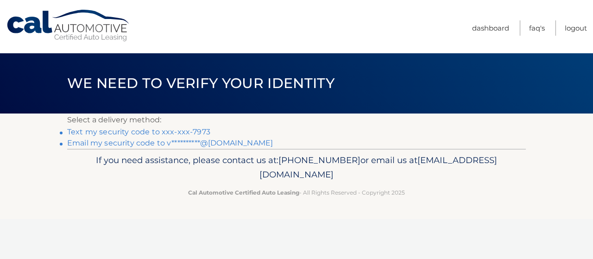
click at [212, 145] on link "**********" at bounding box center [170, 143] width 206 height 9
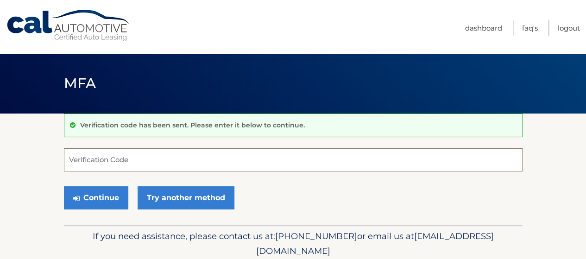
click at [217, 158] on input "Verification Code" at bounding box center [293, 159] width 459 height 23
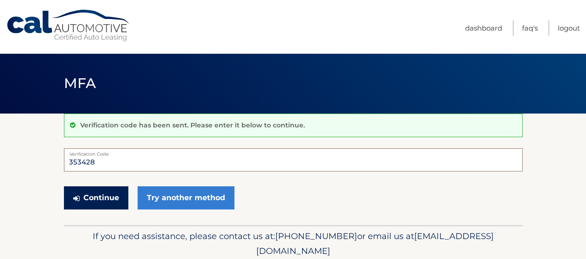
type input "353428"
click at [106, 197] on button "Continue" at bounding box center [96, 197] width 64 height 23
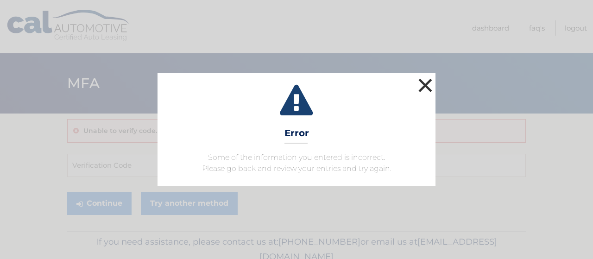
click at [428, 79] on button "×" at bounding box center [425, 85] width 19 height 19
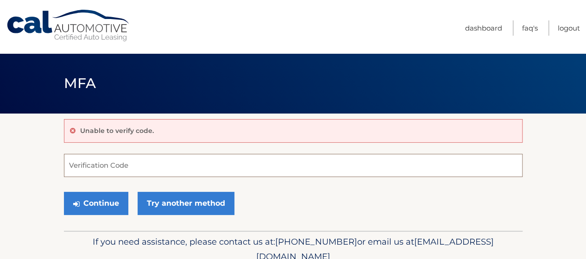
click at [170, 165] on input "Verification Code" at bounding box center [293, 165] width 459 height 23
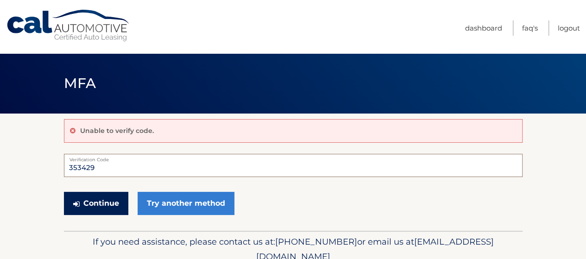
type input "353429"
click at [97, 200] on button "Continue" at bounding box center [96, 203] width 64 height 23
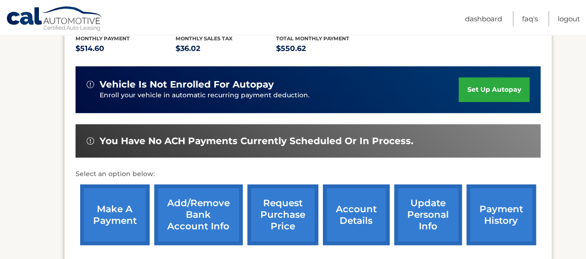
scroll to position [232, 0]
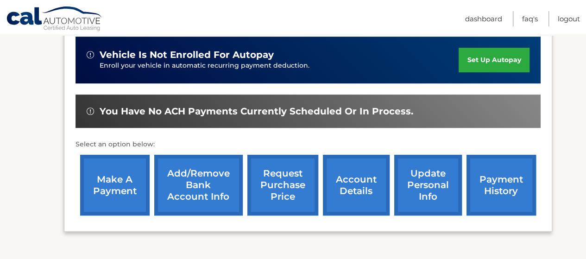
click at [115, 191] on link "make a payment" at bounding box center [115, 185] width 70 height 61
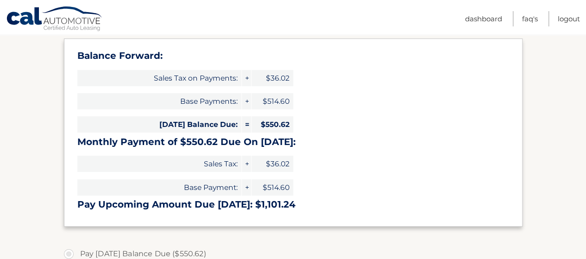
scroll to position [185, 0]
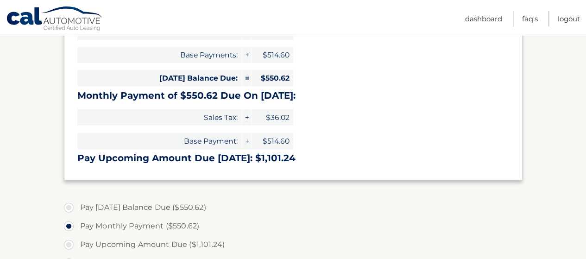
click at [183, 204] on label "Pay Today's Balance Due ($550.62)" at bounding box center [293, 207] width 459 height 19
click at [77, 204] on input "Pay Today's Balance Due ($550.62)" at bounding box center [72, 205] width 9 height 15
radio input "true"
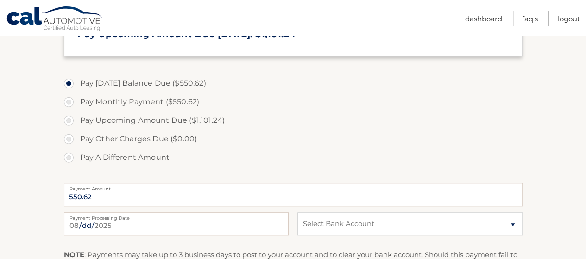
scroll to position [325, 0]
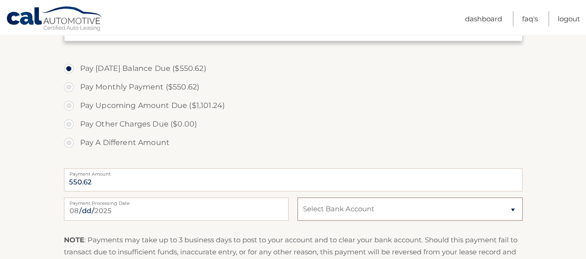
click at [324, 210] on select "Select Bank Account Checking WELLS FARGO BANK *****8557 Checking BANK OF AMERIC…" at bounding box center [410, 208] width 225 height 23
select select "ZWI2YjE0MzYtYWNjNi00N2RkLTlmZmMtMGM1YzA3ZTY1OGM4"
click at [298, 197] on select "Select Bank Account Checking WELLS FARGO BANK *****8557 Checking BANK OF AMERIC…" at bounding box center [410, 208] width 225 height 23
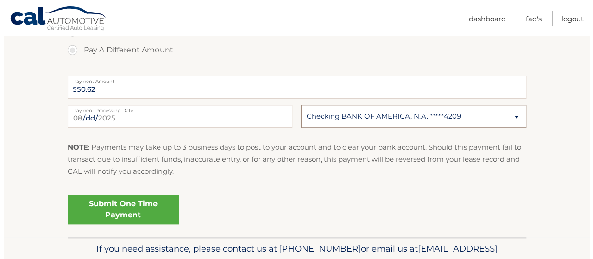
scroll to position [464, 0]
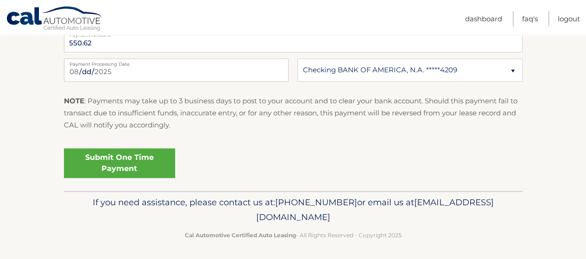
click at [136, 157] on link "Submit One Time Payment" at bounding box center [119, 163] width 111 height 30
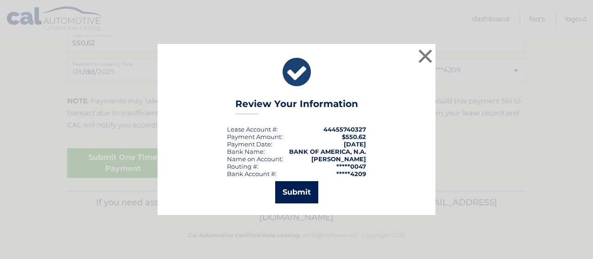
click at [302, 193] on button "Submit" at bounding box center [296, 192] width 43 height 22
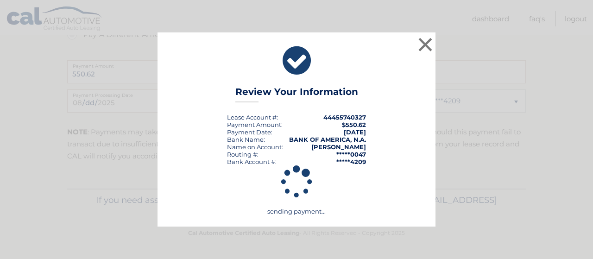
scroll to position [432, 0]
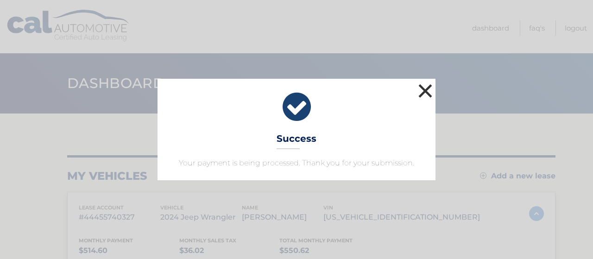
click at [429, 90] on button "×" at bounding box center [425, 91] width 19 height 19
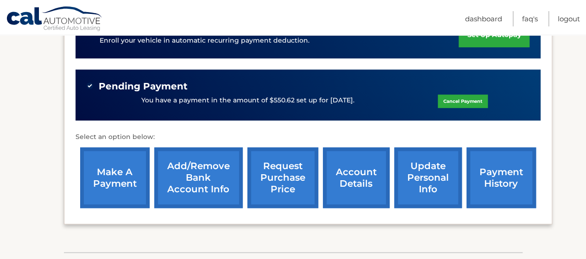
scroll to position [278, 0]
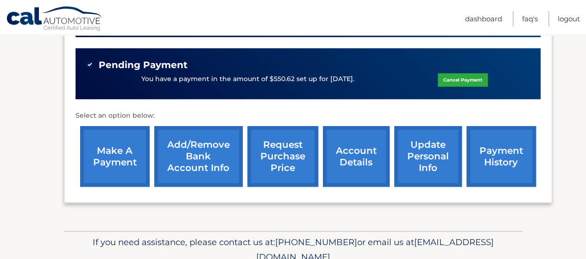
click at [497, 148] on link "payment history" at bounding box center [502, 156] width 70 height 61
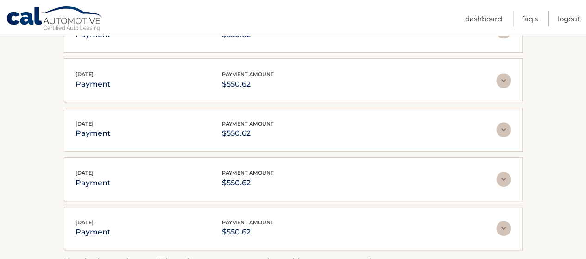
scroll to position [232, 0]
